Goal: Information Seeking & Learning: Learn about a topic

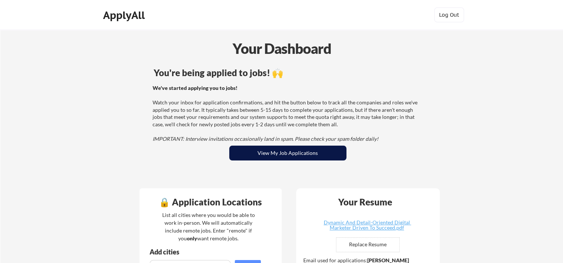
click at [283, 156] on button "View My Job Applications" at bounding box center [287, 153] width 117 height 15
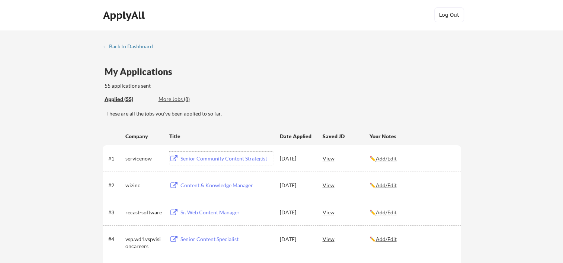
click at [244, 154] on div "Senior Community Content Strategist" at bounding box center [226, 158] width 94 height 13
click at [235, 187] on div "Content & Knowledge Manager" at bounding box center [226, 185] width 92 height 7
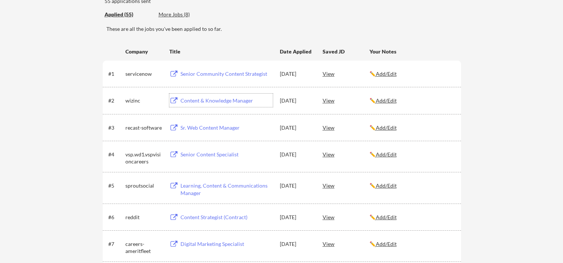
scroll to position [99, 0]
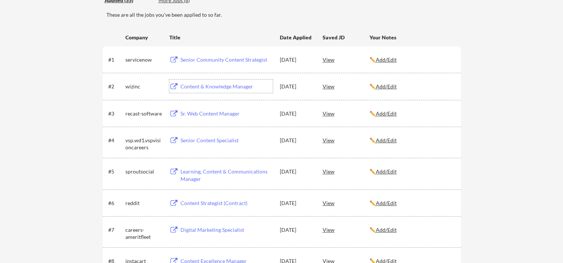
click at [332, 202] on div "View" at bounding box center [346, 202] width 47 height 13
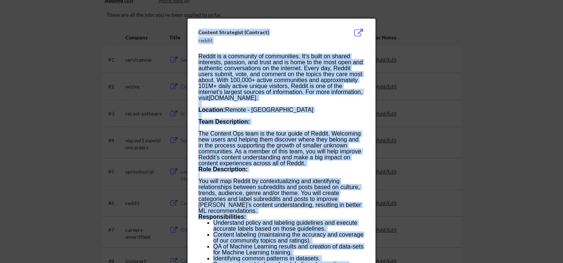
drag, startPoint x: 196, startPoint y: 53, endPoint x: 187, endPoint y: 59, distance: 11.4
click at [187, 59] on body "← Back to Dashboard My Applications 55 applications sent Applied (55) More Jobs…" at bounding box center [281, 32] width 563 height 263
copy body "Loremip Dolorsitam (Consecte) adipis Elitse do e temporinc ut laboreetdol. Ma’a…"
click at [203, 28] on div "Content Strategist (Contract) reddit [GEOGRAPHIC_DATA] is a community of commun…" at bounding box center [282, 253] width 188 height 469
click at [199, 24] on div "Content Strategist (Contract) reddit [GEOGRAPHIC_DATA] is a community of commun…" at bounding box center [282, 253] width 188 height 469
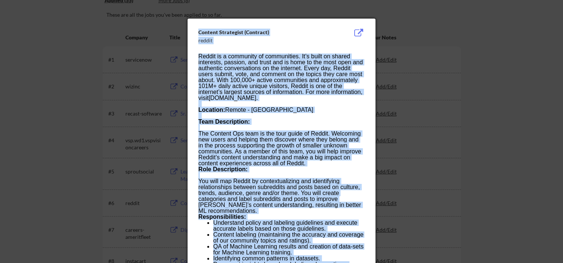
drag, startPoint x: 204, startPoint y: 31, endPoint x: 226, endPoint y: 38, distance: 23.0
click at [205, 31] on div "Content Strategist (Contract)" at bounding box center [262, 32] width 129 height 7
click at [230, 38] on div "reddit" at bounding box center [262, 40] width 129 height 7
click at [229, 45] on div "Content Strategist (Contract) reddit [GEOGRAPHIC_DATA] is a community of commun…" at bounding box center [282, 253] width 188 height 469
click at [331, 122] on p "Team Description: The Content Ops team is the tour guide of Reddit. Welcoming n…" at bounding box center [281, 143] width 166 height 48
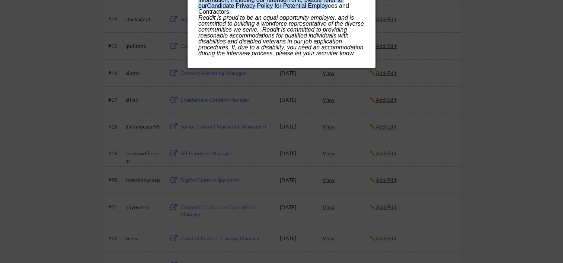
scroll to position [447, 0]
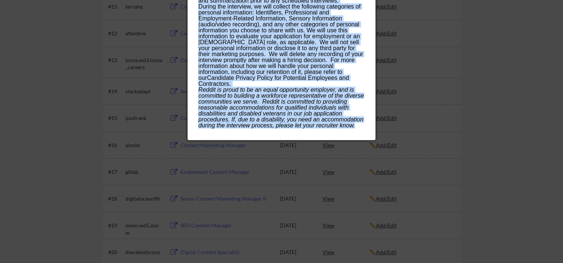
drag, startPoint x: 199, startPoint y: 32, endPoint x: 360, endPoint y: 125, distance: 185.7
copy div "Loremip Dolorsitam (Consecte) adipis Elitse do e temporinc ut laboreetdol. Ma’a…"
drag, startPoint x: 458, startPoint y: 174, endPoint x: 453, endPoint y: 175, distance: 4.9
click at [458, 174] on div at bounding box center [281, 131] width 563 height 263
